Goal: Task Accomplishment & Management: Complete application form

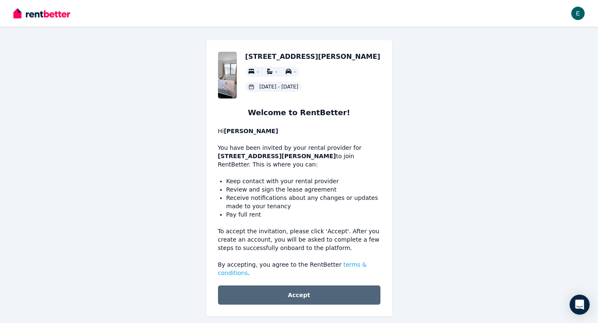
click at [289, 286] on button "Accept" at bounding box center [299, 294] width 162 height 19
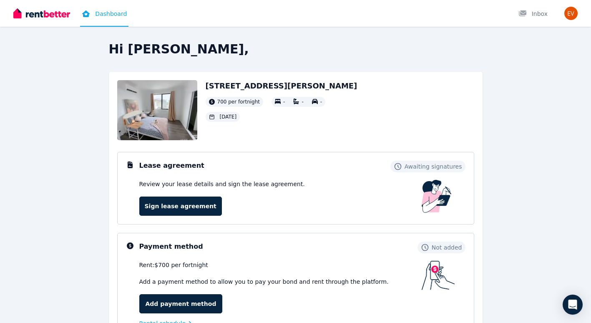
click at [167, 100] on img at bounding box center [157, 110] width 80 height 60
click at [185, 204] on link "Sign lease agreement" at bounding box center [180, 206] width 83 height 19
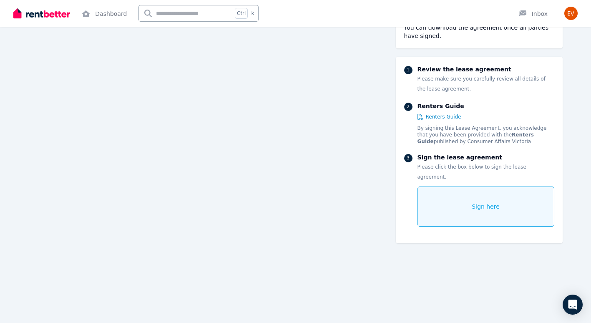
scroll to position [1033, 0]
click at [450, 188] on div "Sign here" at bounding box center [486, 207] width 137 height 40
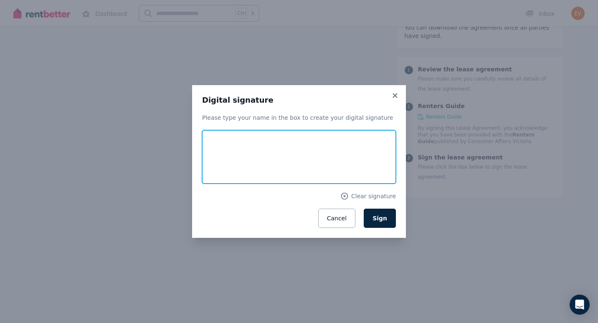
click at [223, 148] on input "text" at bounding box center [299, 156] width 194 height 53
type input "**********"
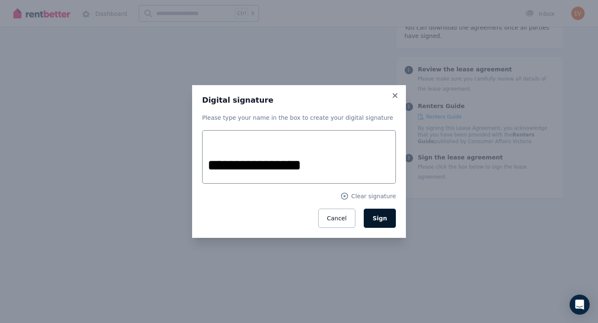
click at [386, 213] on button "Sign" at bounding box center [380, 218] width 32 height 19
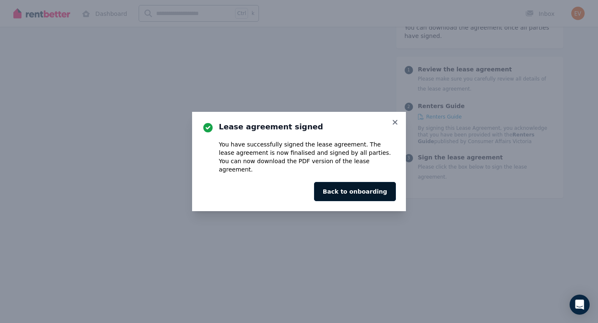
click at [350, 186] on button "Back to onboarding" at bounding box center [355, 191] width 82 height 19
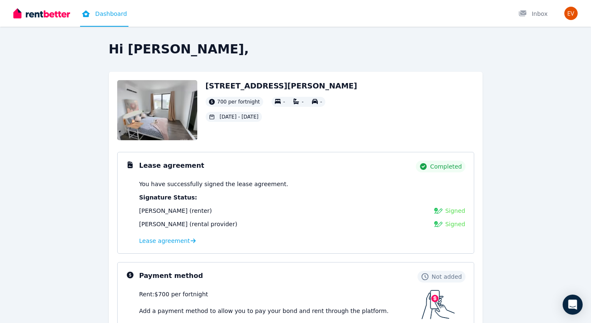
click at [163, 118] on img at bounding box center [157, 110] width 80 height 60
